Goal: Find specific page/section: Find specific page/section

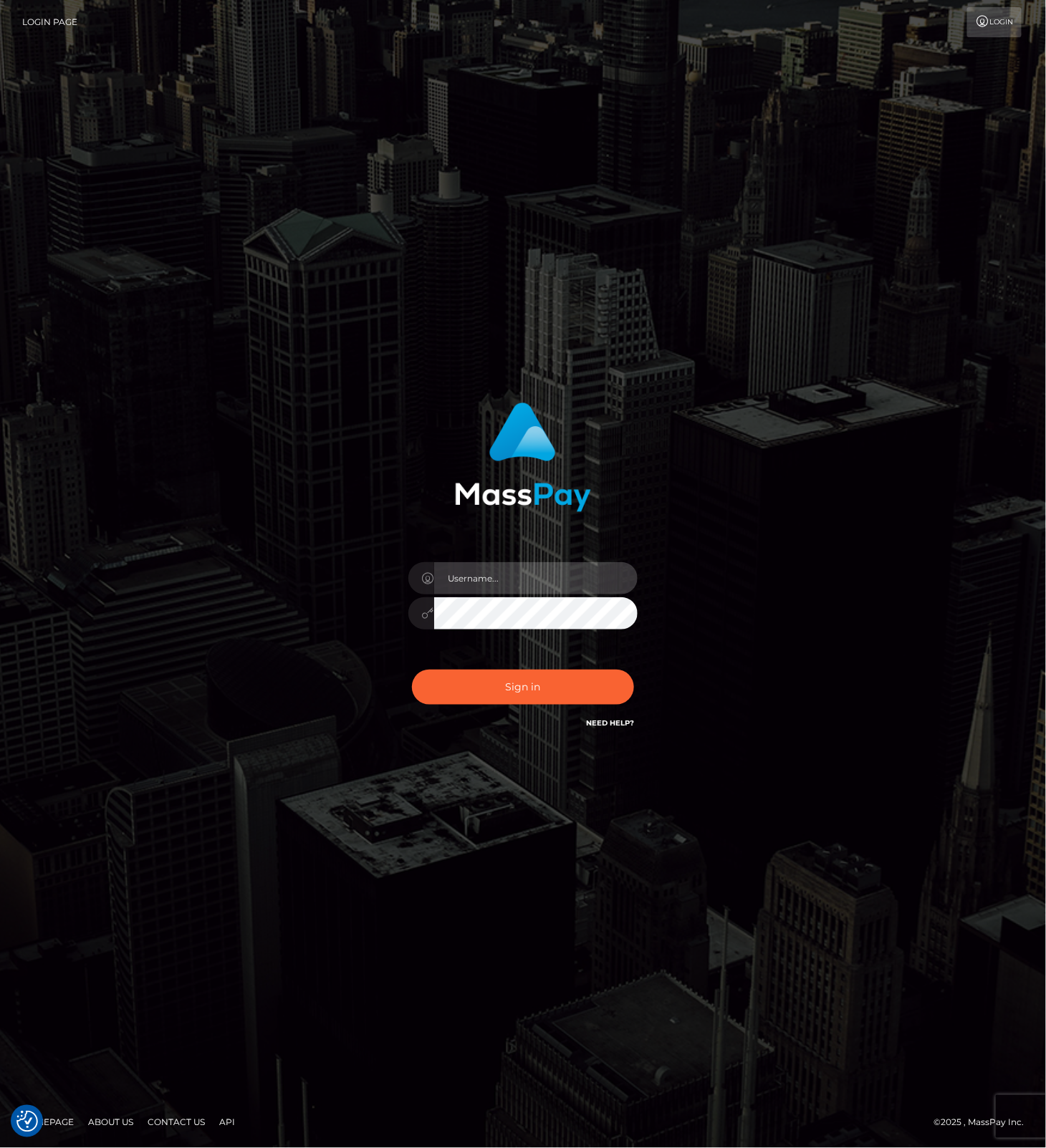
click at [578, 573] on input "text" at bounding box center [535, 578] width 203 height 32
click at [0, 1147] on com-1password-button at bounding box center [0, 1148] width 0 height 0
type input "leslie.throne"
click at [511, 691] on button "Sign in" at bounding box center [523, 688] width 222 height 35
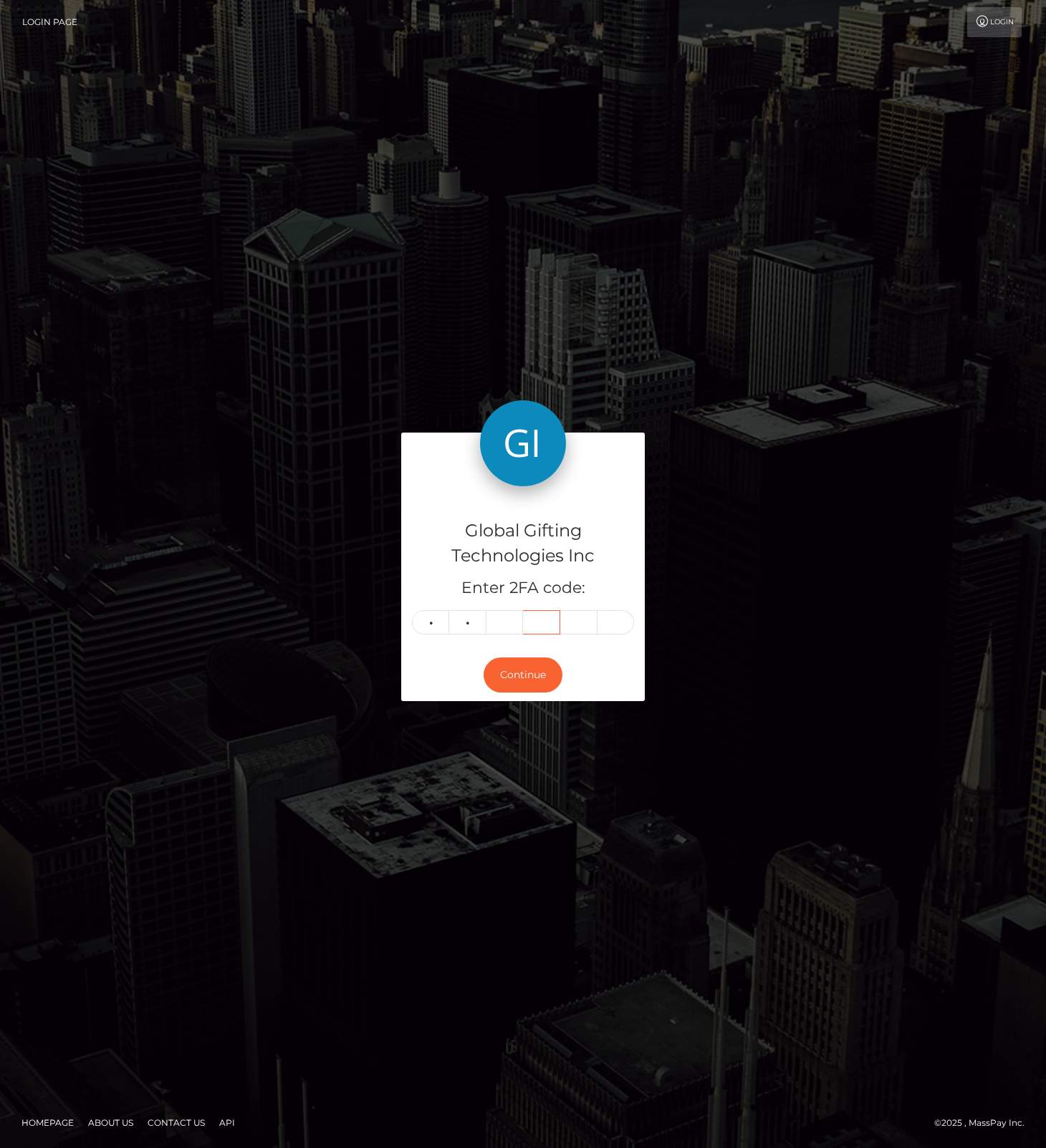
type input "8"
type input "0"
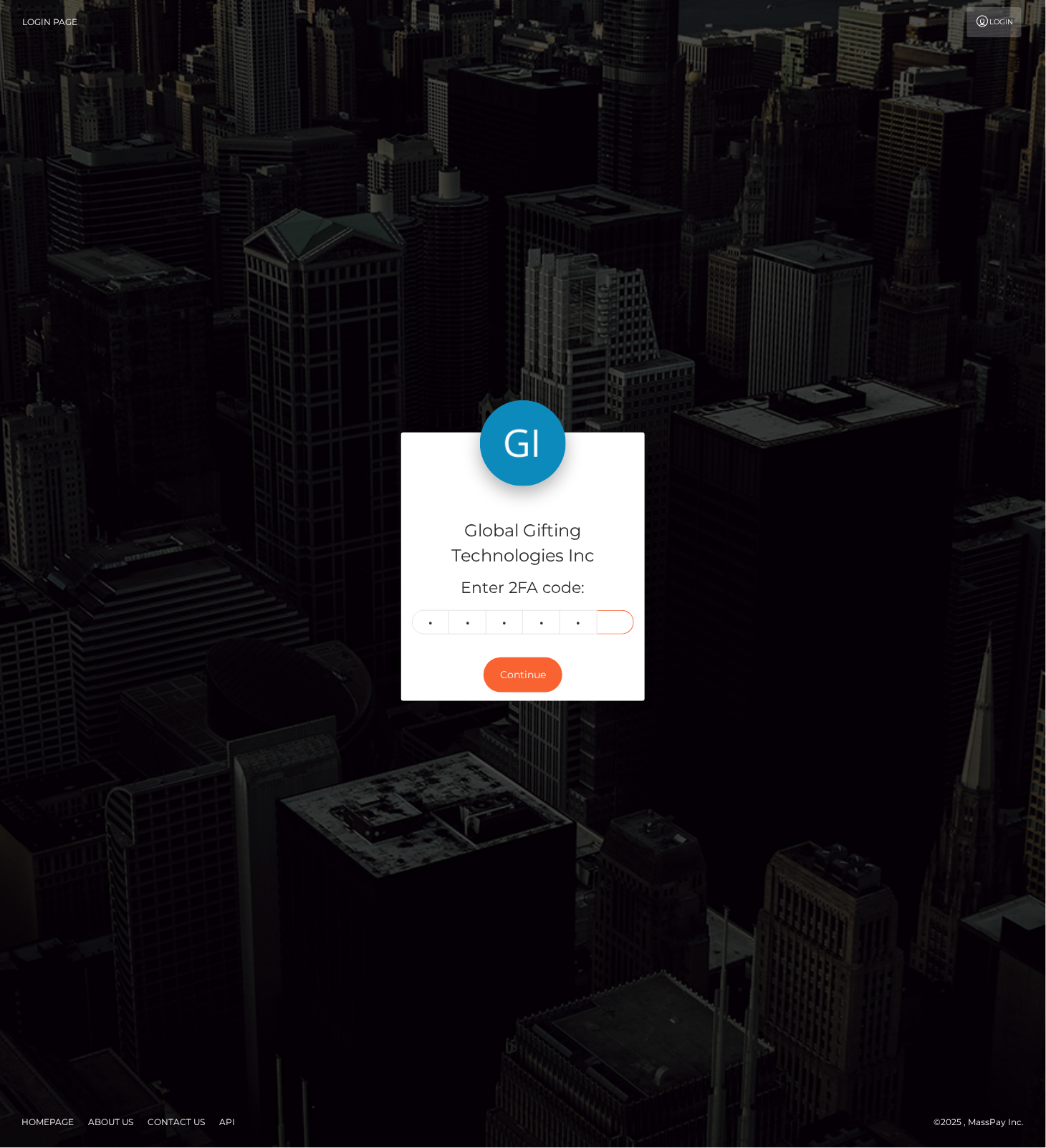
type input "7"
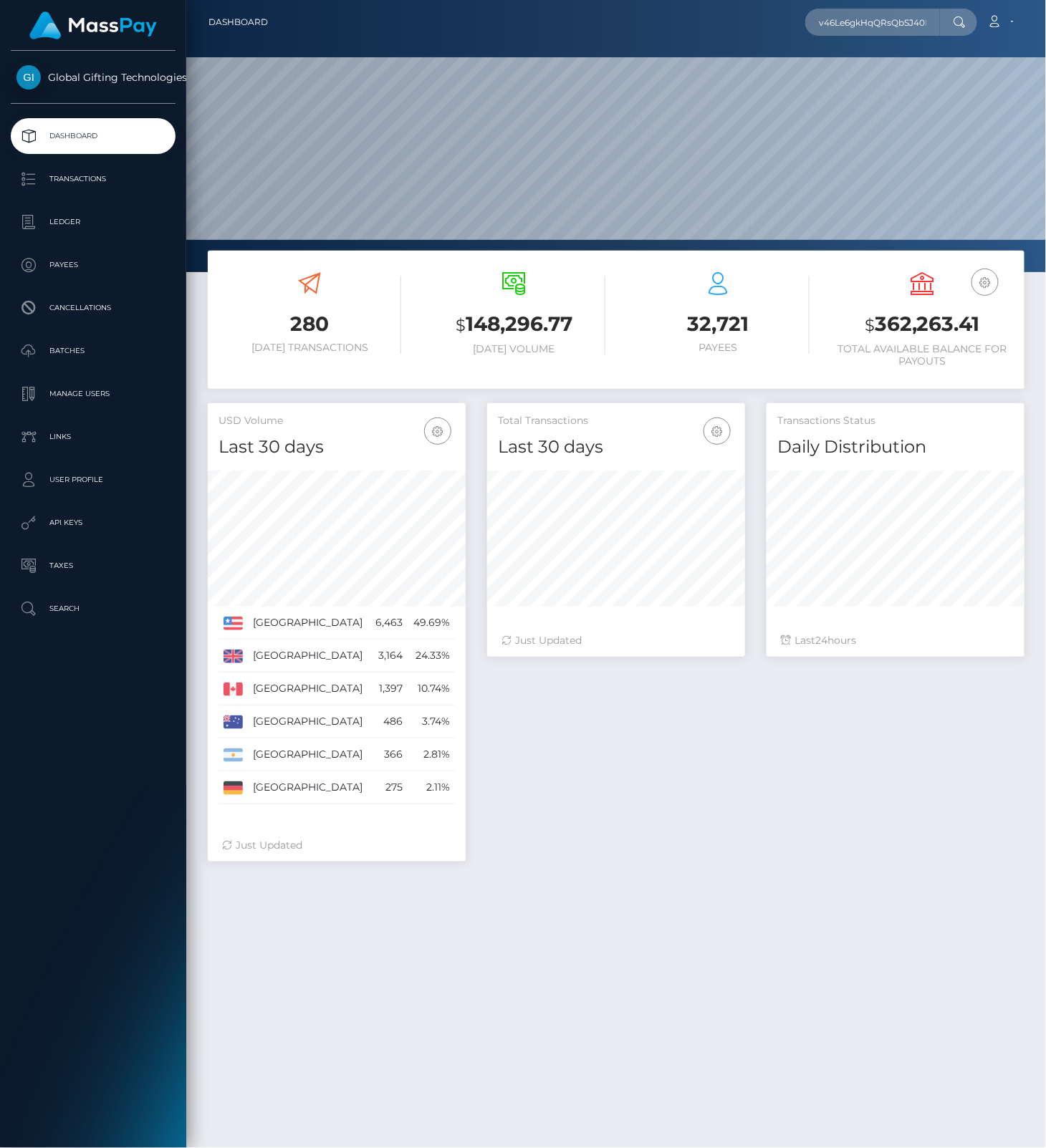
scroll to position [254, 257]
type input "v46Le6gkHqQRsQbSJ40RuFUVwmo1"
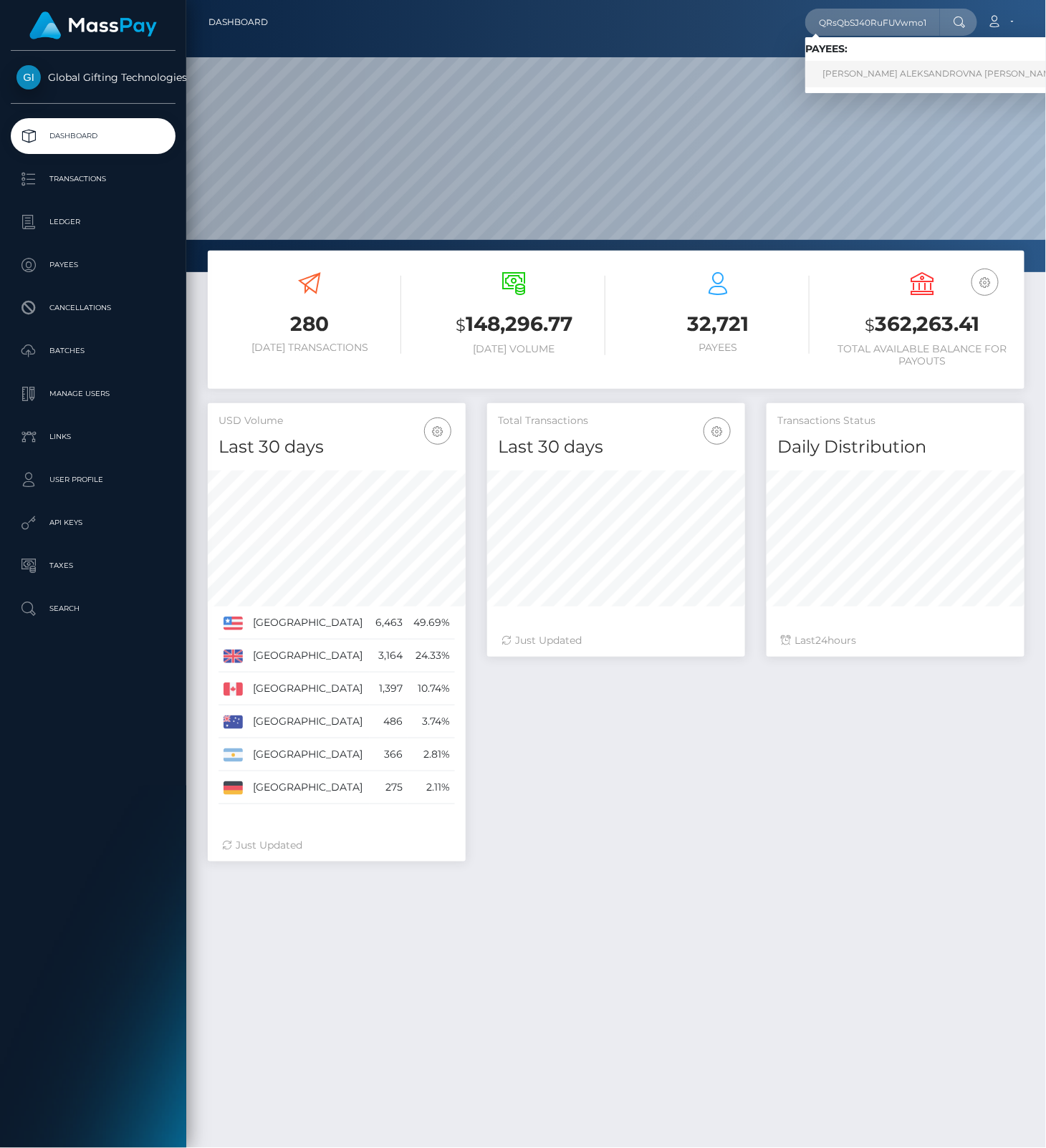
click at [901, 73] on link "MARINA ALEKSANDROVNA CARLOTA" at bounding box center [941, 74] width 272 height 27
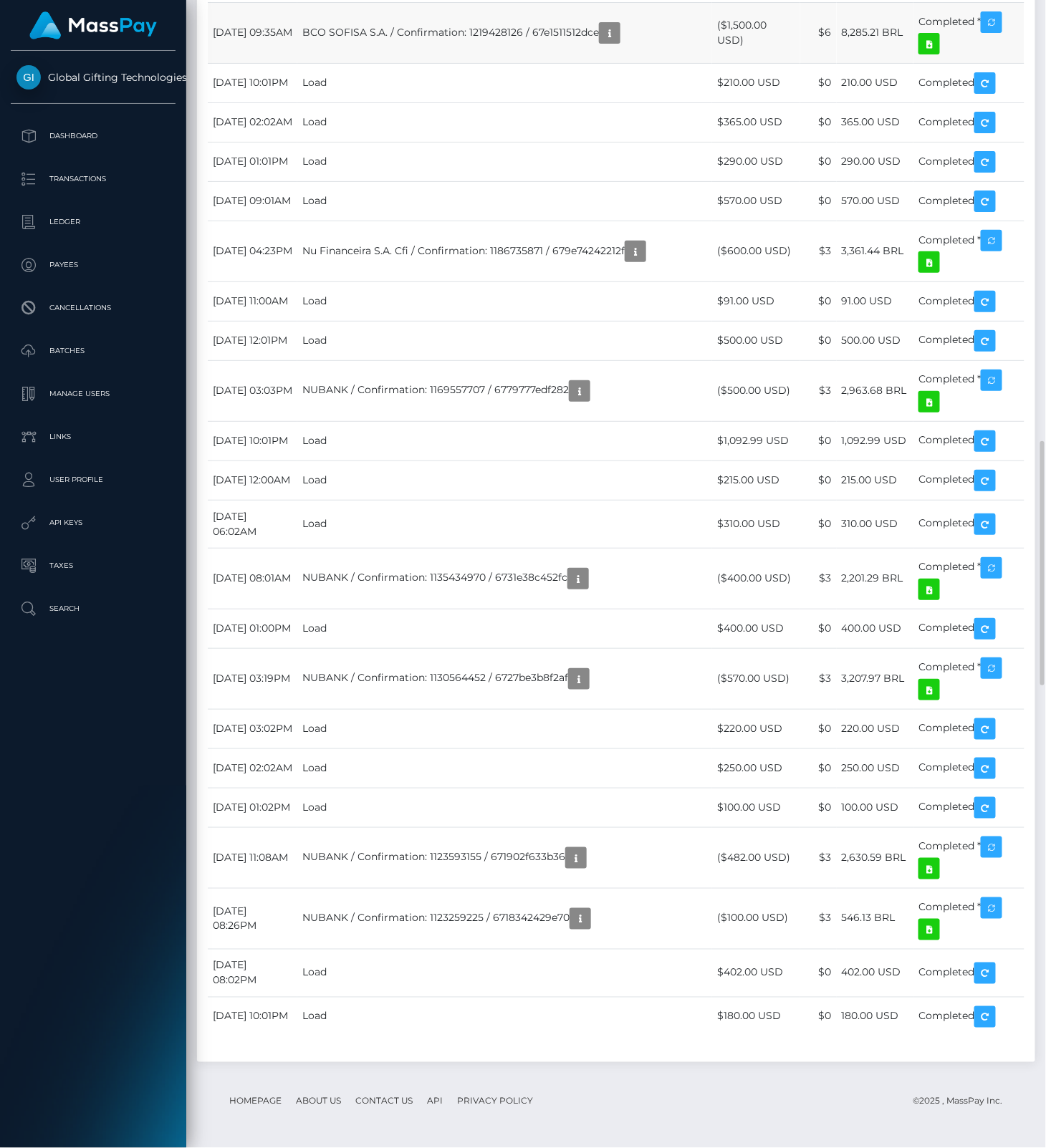
scroll to position [2866, 0]
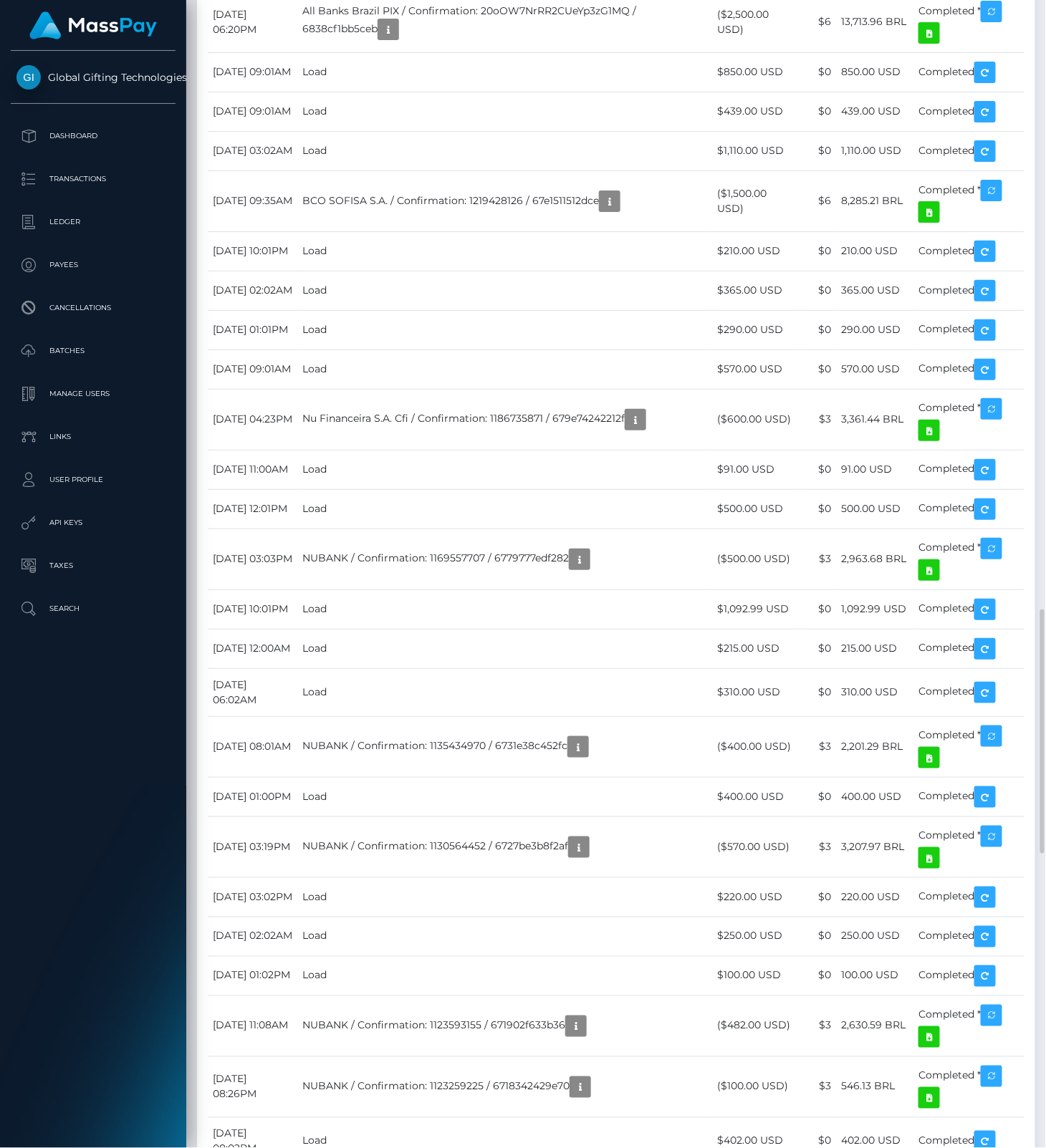
drag, startPoint x: 729, startPoint y: 810, endPoint x: 757, endPoint y: 808, distance: 28.1
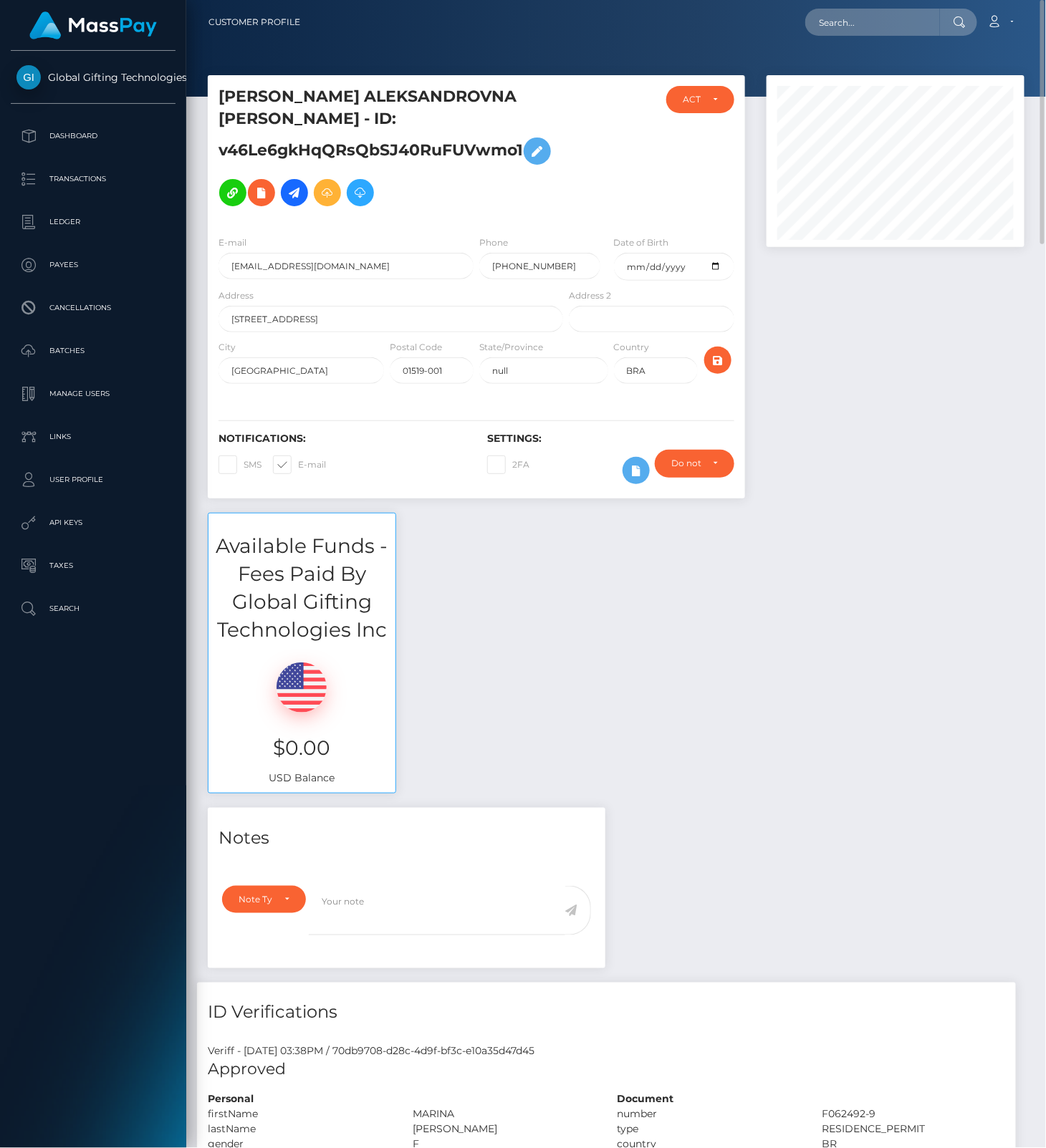
click at [322, 117] on h5 "[PERSON_NAME] ALEKSANDROVNA [PERSON_NAME] - ID: v46Le6gkHqQRsQbSJ40RuFUVwmo1" at bounding box center [386, 149] width 337 height 128
click at [322, 117] on h5 "MARINA ALEKSANDROVNA CARLOTA - ID: v46Le6gkHqQRsQbSJ40RuFUVwmo1" at bounding box center [386, 149] width 337 height 128
copy h5 "v46Le6gkHqQRsQbSJ40RuFUVwmo1"
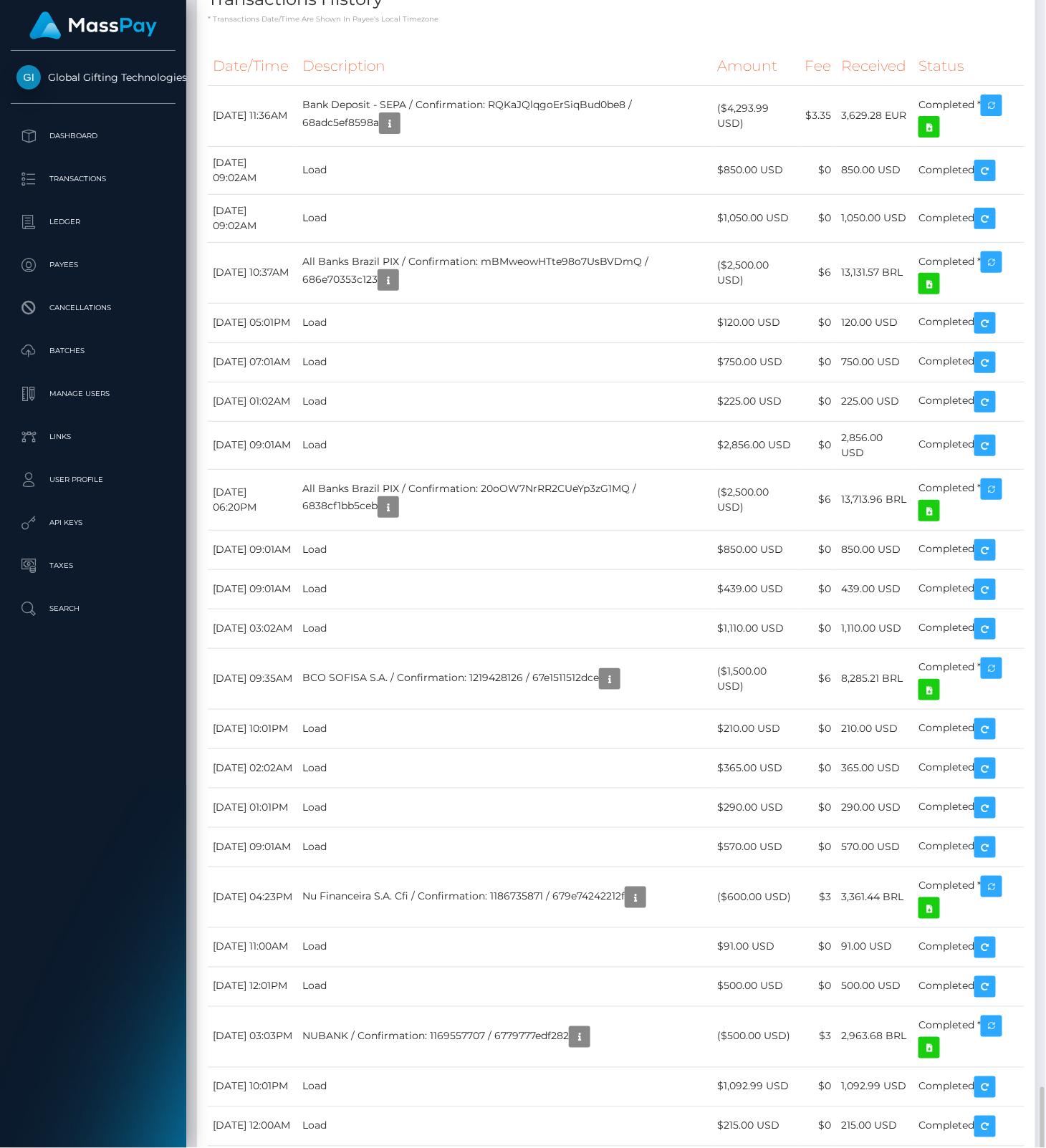
scroll to position [2866, 0]
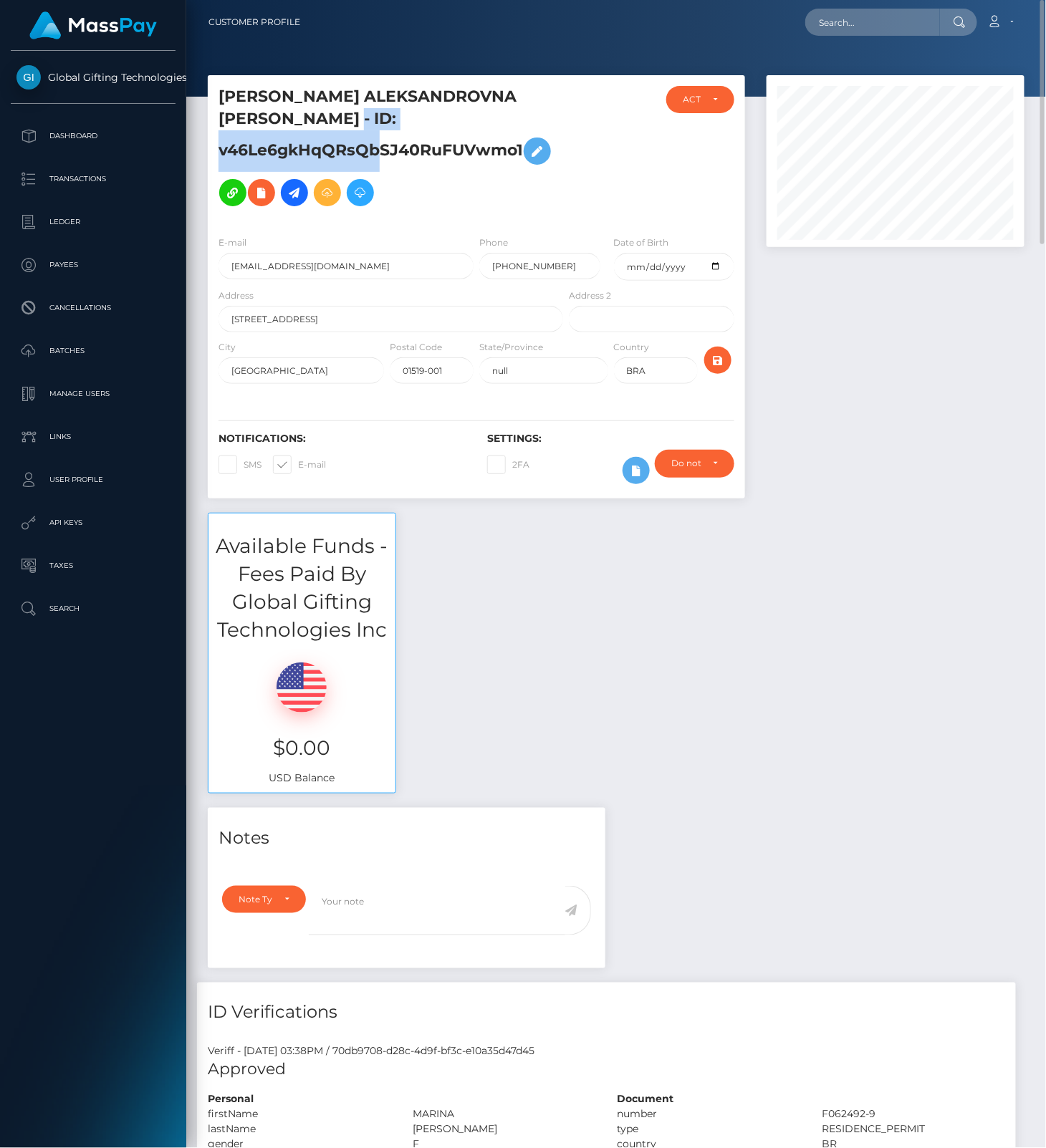
drag, startPoint x: 248, startPoint y: 115, endPoint x: 552, endPoint y: 114, distance: 304.0
click at [552, 114] on h5 "MARINA ALEKSANDROVNA CARLOTA - ID: v46Le6gkHqQRsQbSJ40RuFUVwmo1" at bounding box center [386, 149] width 337 height 128
copy h5 "v46Le6gkHqQRsQbSJ40RuFUVwmo1"
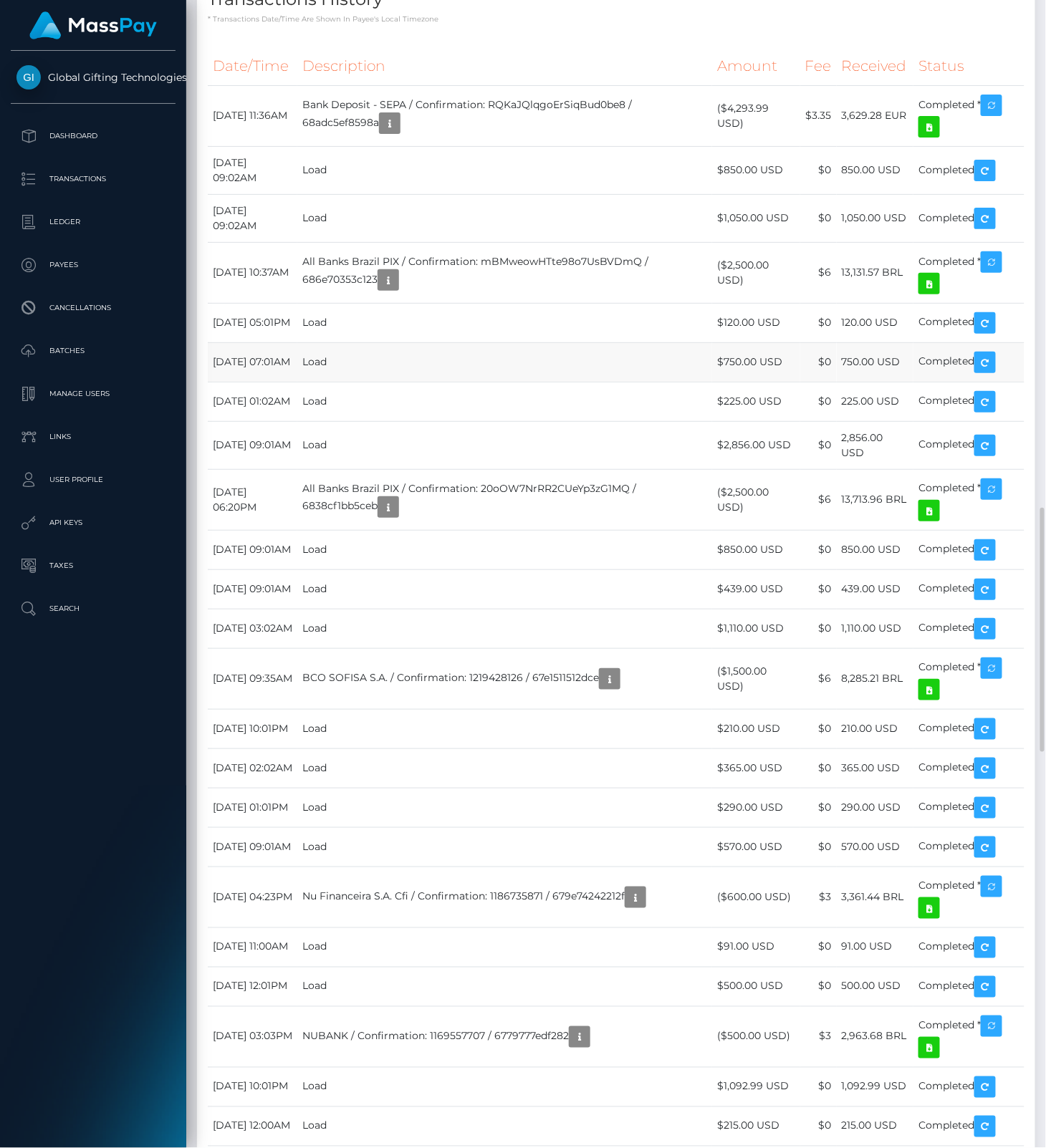
scroll to position [3342, 0]
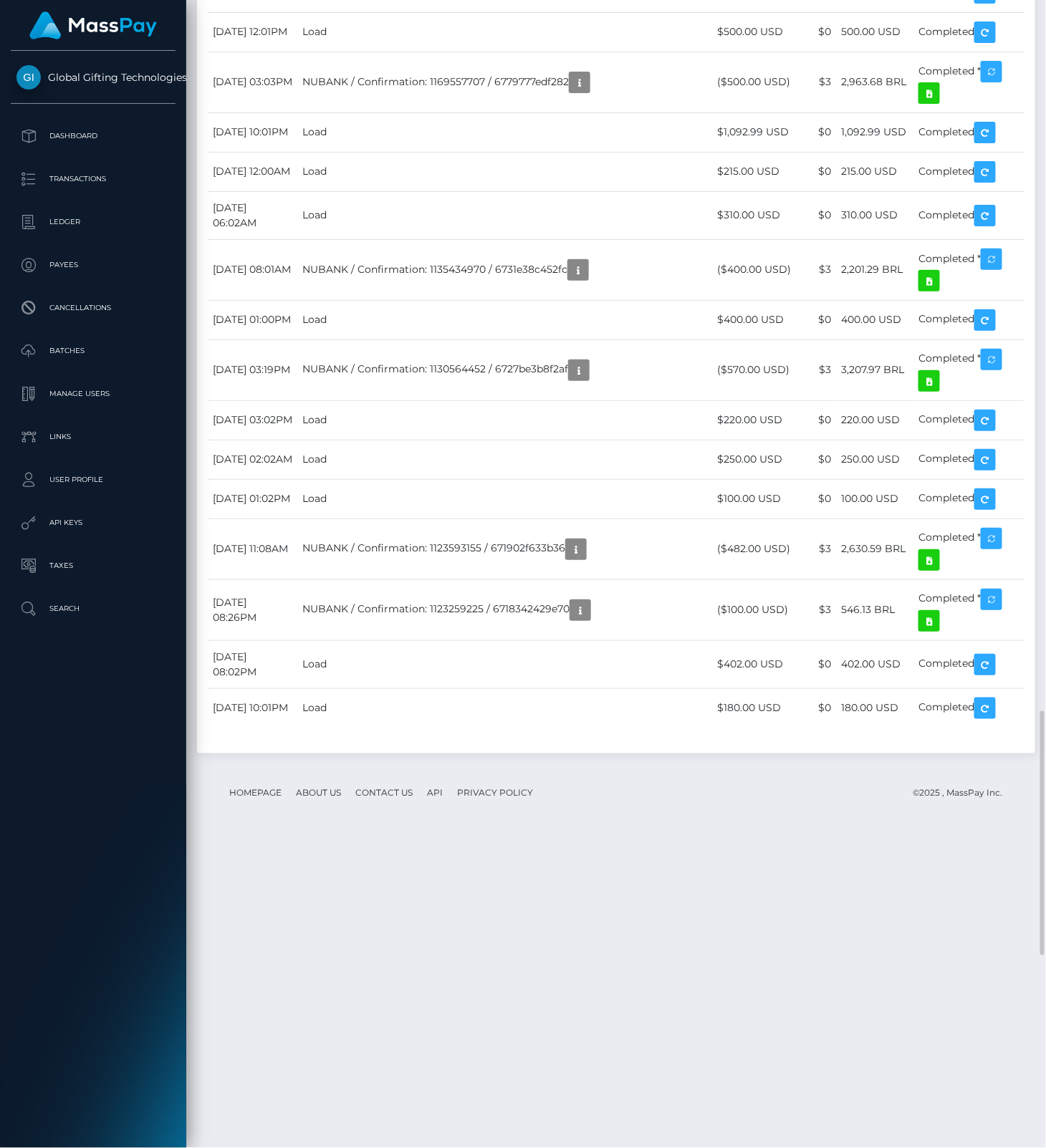
drag, startPoint x: 734, startPoint y: 330, endPoint x: 774, endPoint y: 332, distance: 40.0
copy td "4,293.99"
click at [439, 347] on div at bounding box center [435, 347] width 10 height 4
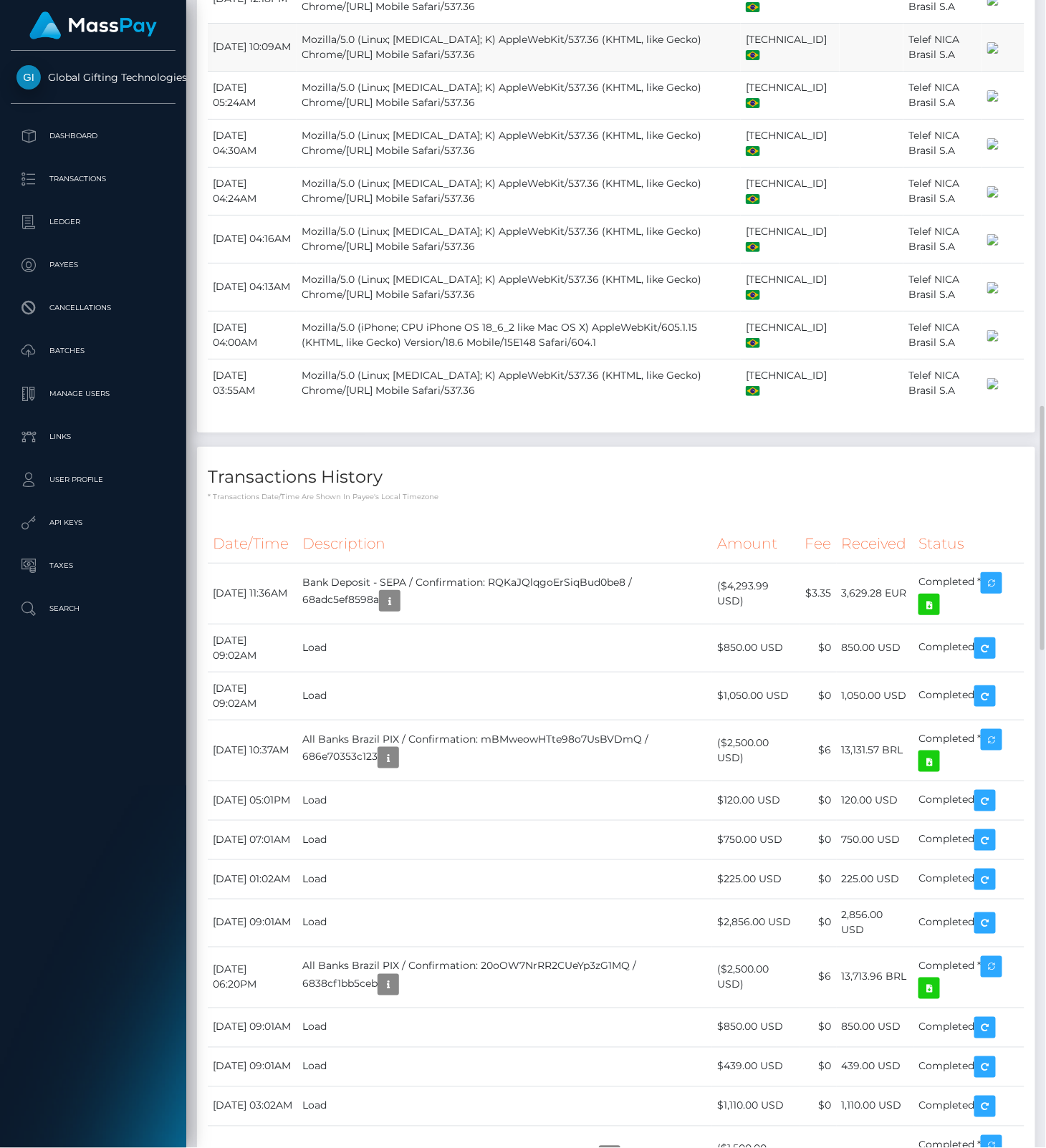
scroll to position [2388, 0]
